Goal: Check status: Check status

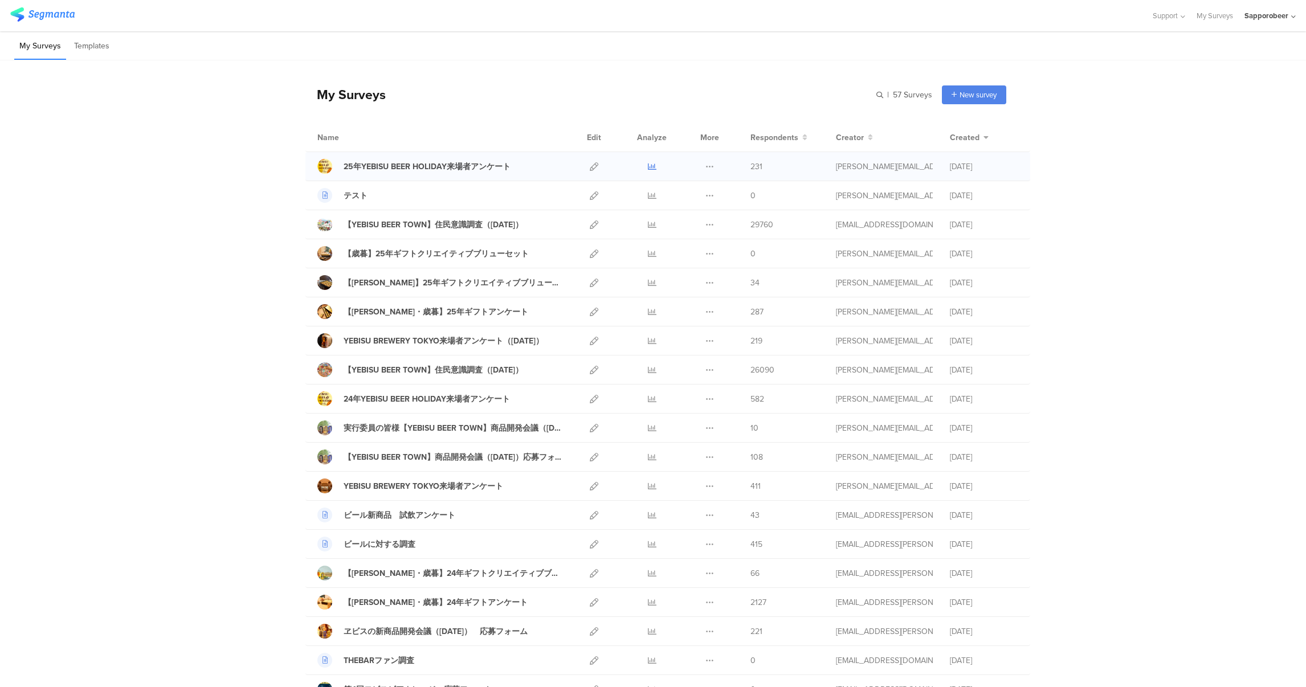
click at [648, 159] on link at bounding box center [652, 166] width 9 height 28
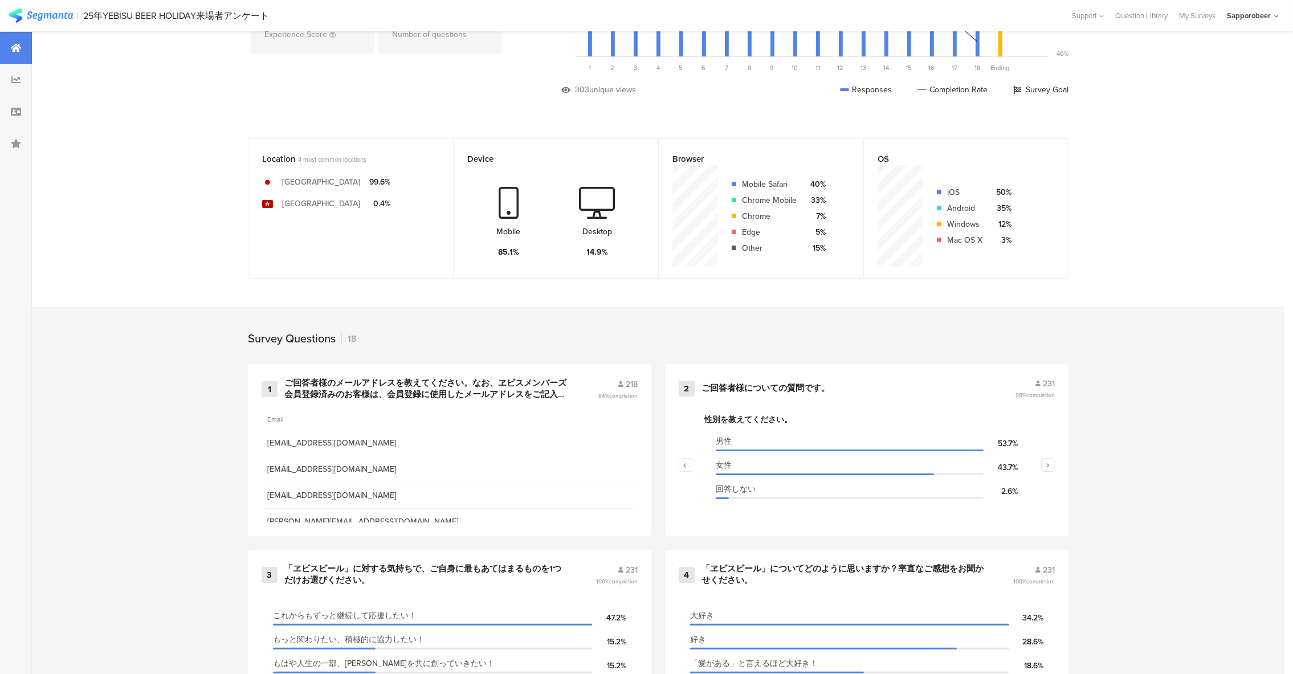
scroll to position [0, 1]
